Goal: Task Accomplishment & Management: Manage account settings

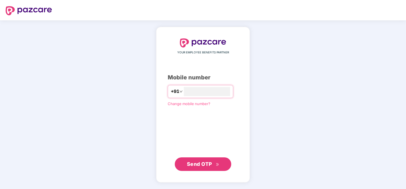
type input "**********"
click at [204, 161] on span "Send OTP" at bounding box center [199, 164] width 25 height 6
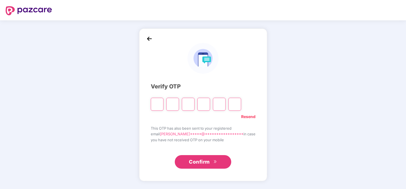
type input "*"
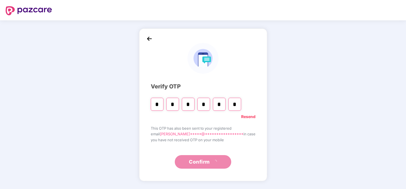
type input "*"
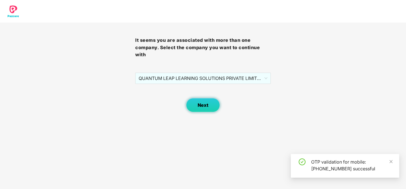
click at [202, 108] on span "Next" at bounding box center [203, 105] width 11 height 5
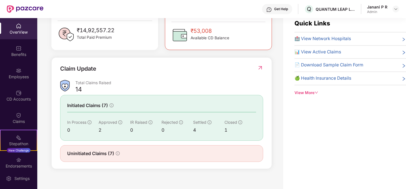
scroll to position [18, 0]
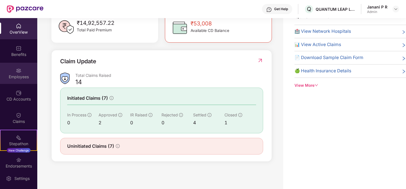
click at [22, 73] on div "Employees" at bounding box center [18, 73] width 37 height 21
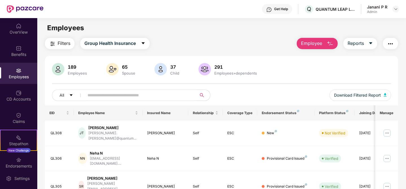
click at [161, 97] on input "text" at bounding box center [138, 95] width 101 height 8
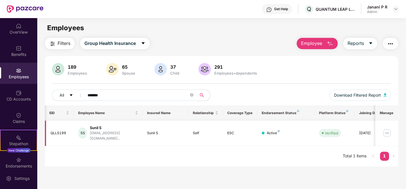
scroll to position [0, 0]
type input "*******"
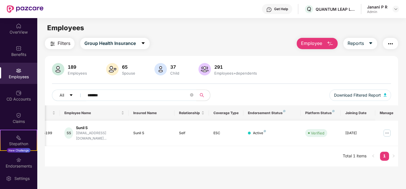
click at [250, 132] on div at bounding box center [249, 133] width 3 height 3
click at [386, 130] on img at bounding box center [387, 133] width 9 height 9
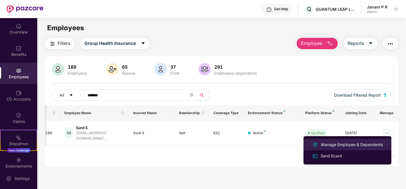
click at [364, 146] on div "Manage Employee & Dependents" at bounding box center [352, 145] width 64 height 6
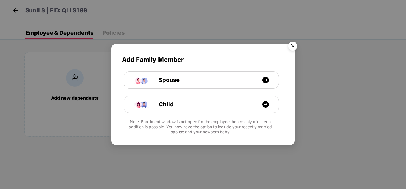
click at [293, 46] on img "Close" at bounding box center [293, 47] width 16 height 16
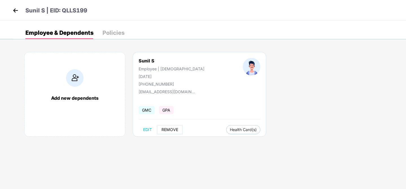
click at [166, 131] on span "REMOVE" at bounding box center [170, 129] width 17 height 5
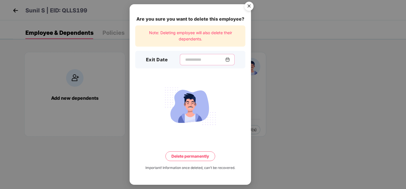
click at [204, 60] on input at bounding box center [205, 60] width 41 height 6
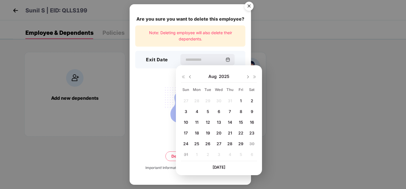
click at [240, 144] on span "29" at bounding box center [241, 143] width 5 height 5
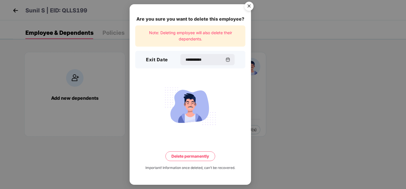
type input "**********"
click at [195, 158] on button "Delete permanently" at bounding box center [191, 157] width 50 height 10
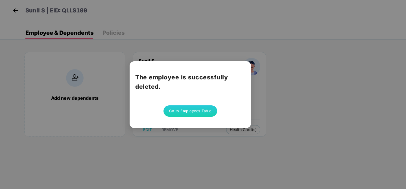
click at [204, 115] on button "Go to Employees Table" at bounding box center [191, 110] width 54 height 11
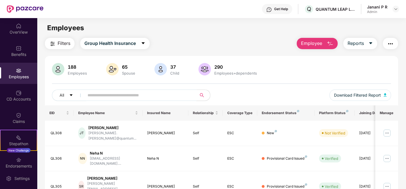
click at [112, 100] on span at bounding box center [139, 95] width 116 height 11
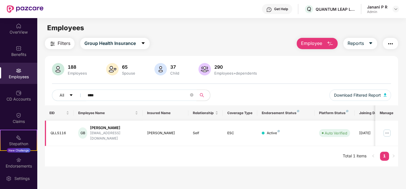
type input "****"
click at [386, 131] on img at bounding box center [387, 133] width 9 height 9
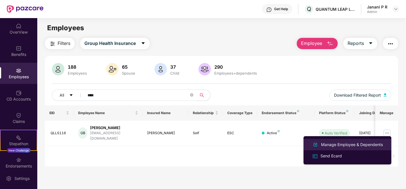
click at [356, 144] on div "Manage Employee & Dependents" at bounding box center [352, 145] width 64 height 6
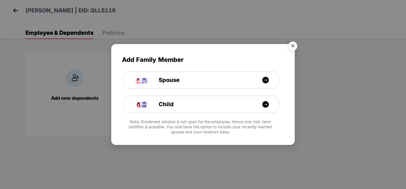
click at [293, 44] on img "Close" at bounding box center [293, 47] width 16 height 16
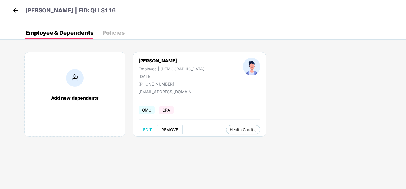
click at [168, 132] on button "REMOVE" at bounding box center [170, 129] width 26 height 9
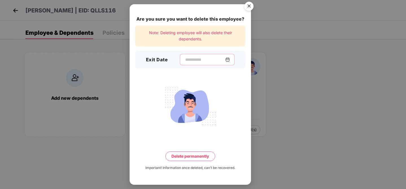
click at [203, 60] on input at bounding box center [205, 60] width 41 height 6
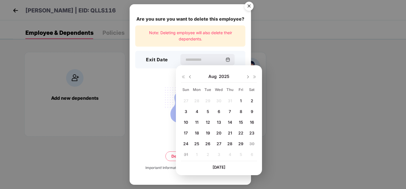
click at [187, 154] on div "27 28 29 30 31 1 2 3 4 5 6 7 8 9 10 11 12 13 14 15 16 17 18 19 20 21 22 23 24 2…" at bounding box center [219, 128] width 76 height 64
click at [281, 86] on div "Are you sure you want to delete this employee? Note: Deleting employee will als…" at bounding box center [203, 94] width 406 height 189
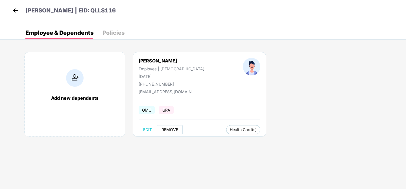
click at [159, 129] on button "REMOVE" at bounding box center [170, 129] width 26 height 9
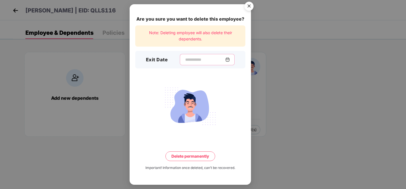
click at [185, 60] on input at bounding box center [205, 60] width 41 height 6
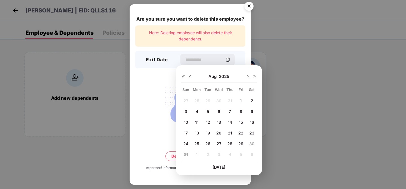
click at [188, 154] on div "27 28 29 30 31 1 2 3 4 5 6 7 8 9 10 11 12 13 14 15 16 17 18 19 20 21 22 23 24 2…" at bounding box center [219, 128] width 76 height 64
click at [217, 119] on div "13" at bounding box center [219, 122] width 8 height 8
type input "**********"
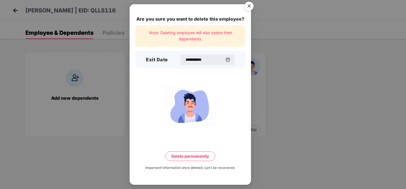
click at [250, 6] on img "Close" at bounding box center [249, 7] width 16 height 16
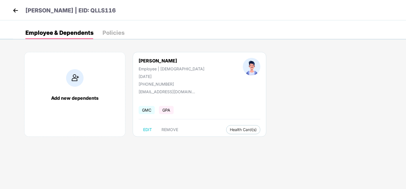
click at [13, 10] on img at bounding box center [15, 10] width 8 height 8
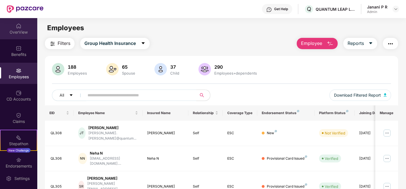
click at [17, 29] on div "OverView" at bounding box center [18, 28] width 37 height 21
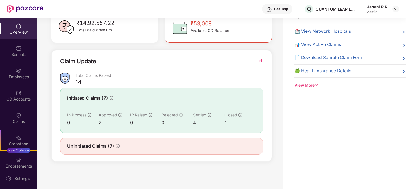
scroll to position [0, 0]
